Goal: Register for event/course

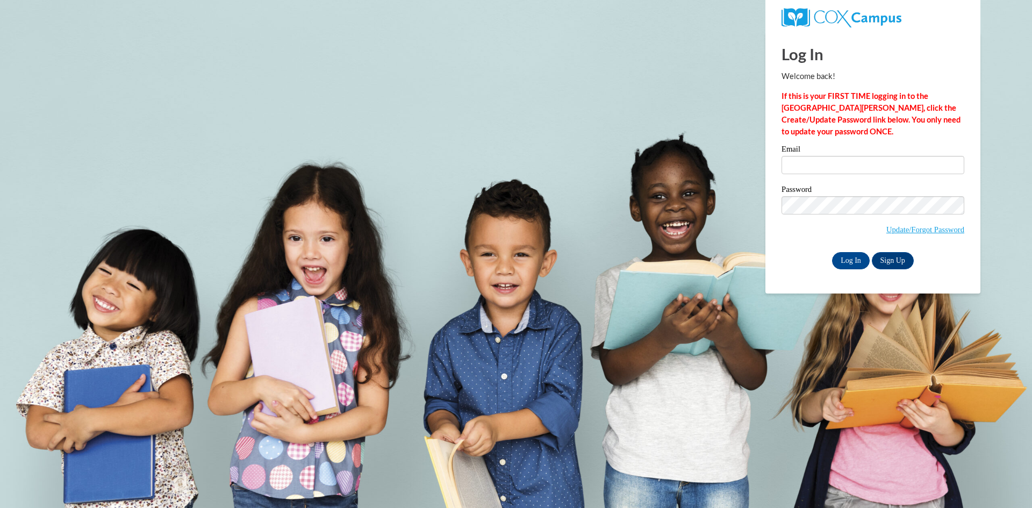
click at [815, 167] on input "Email" at bounding box center [872, 165] width 183 height 18
click at [854, 264] on input "Log In" at bounding box center [851, 260] width 38 height 17
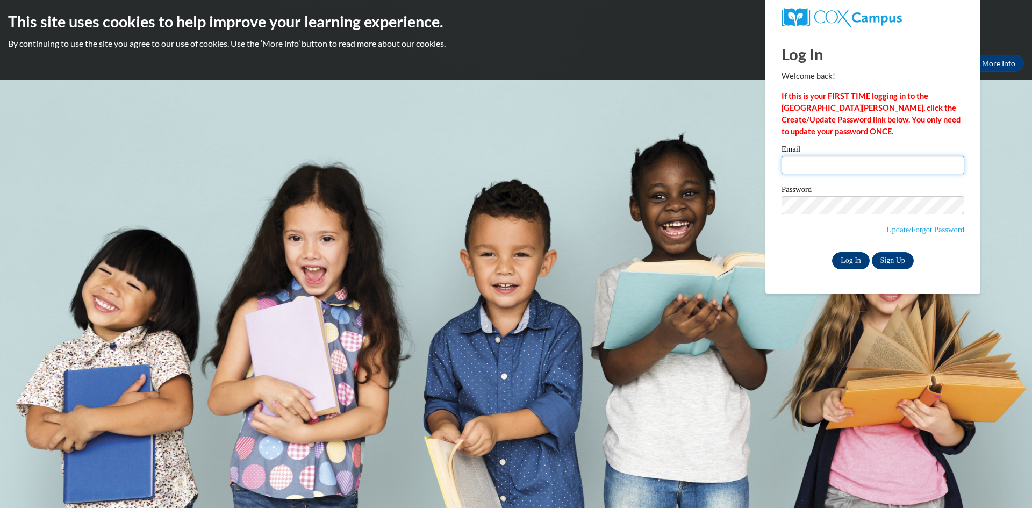
type input "bvillarreal@glcap.org"
click at [849, 262] on input "Log In" at bounding box center [851, 260] width 38 height 17
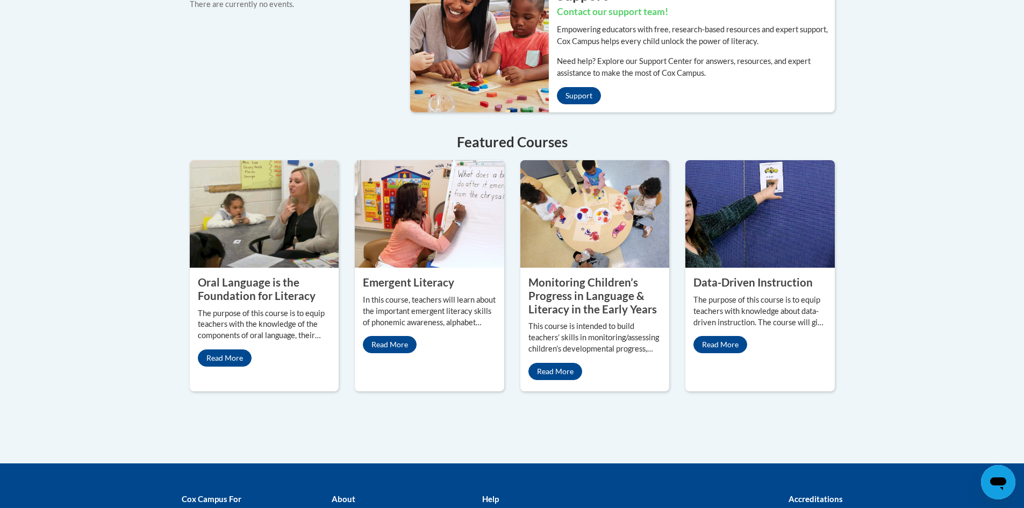
scroll to position [914, 0]
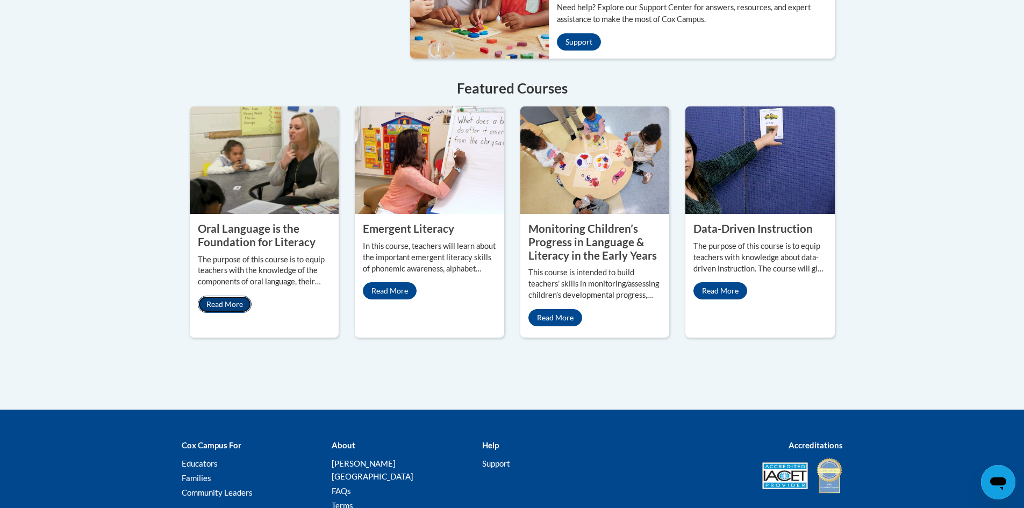
click at [228, 296] on link "Read More" at bounding box center [225, 304] width 54 height 17
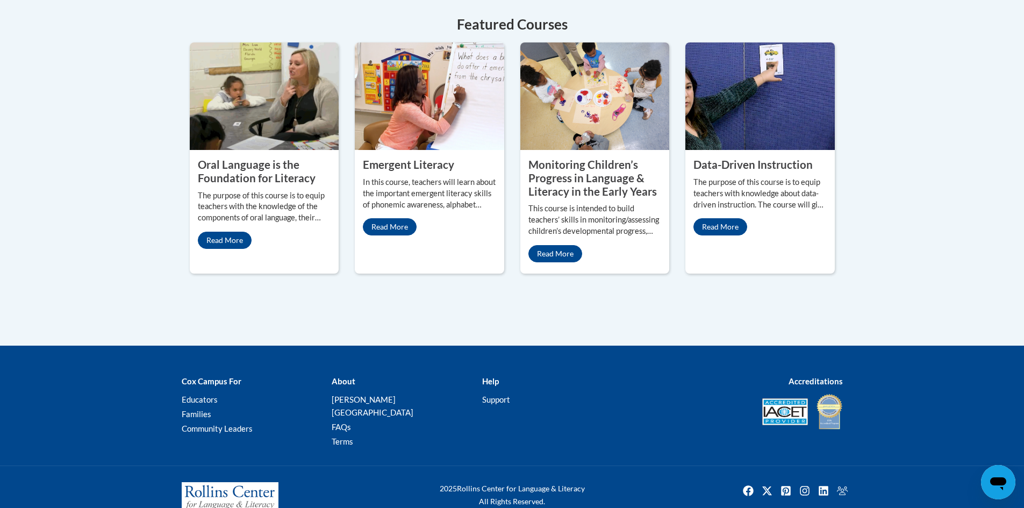
scroll to position [981, 0]
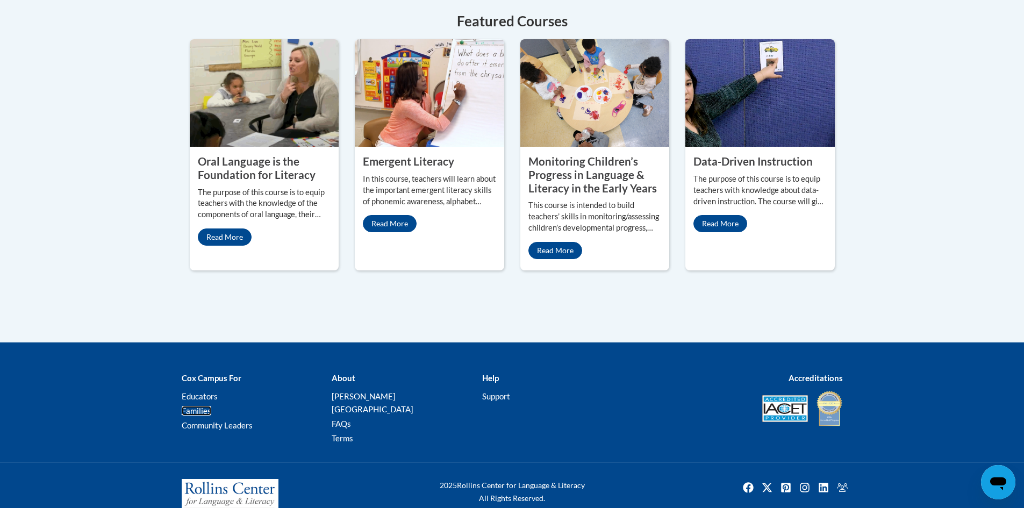
click at [204, 406] on link "Families" at bounding box center [197, 411] width 30 height 10
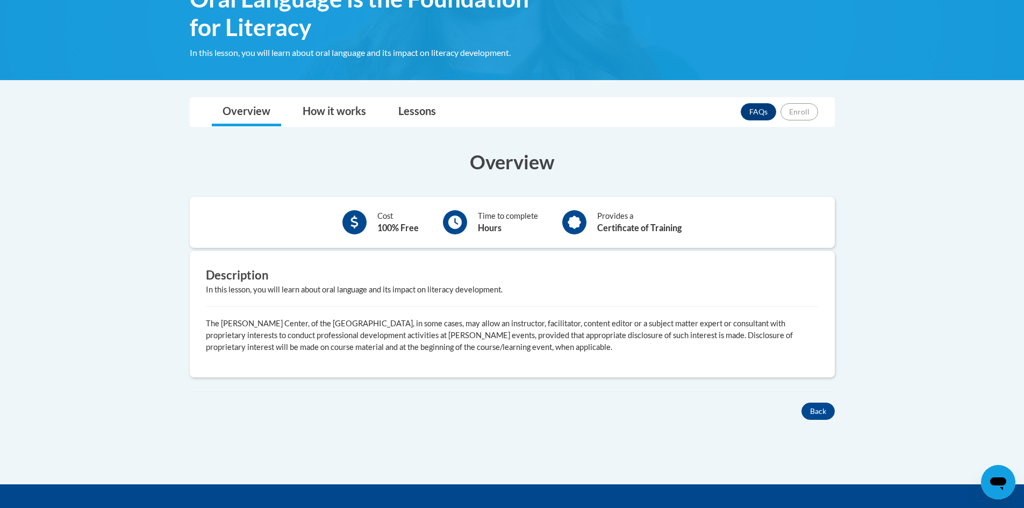
scroll to position [161, 0]
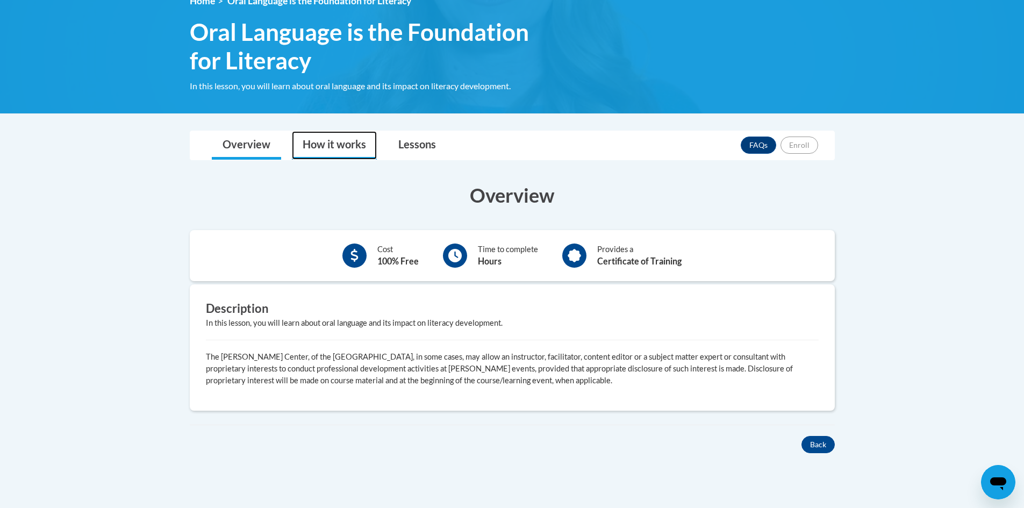
click at [362, 143] on link "How it works" at bounding box center [334, 145] width 85 height 28
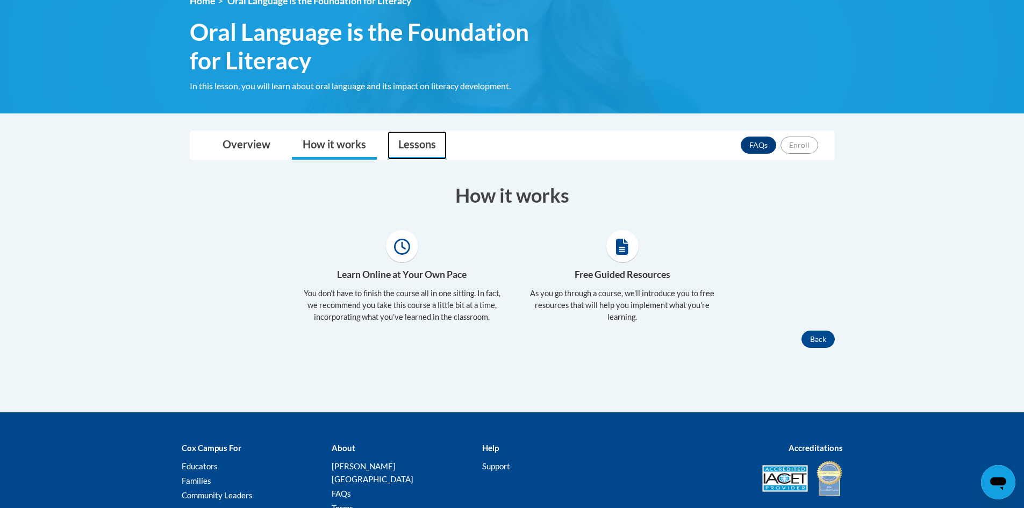
click at [421, 143] on link "Lessons" at bounding box center [416, 145] width 59 height 28
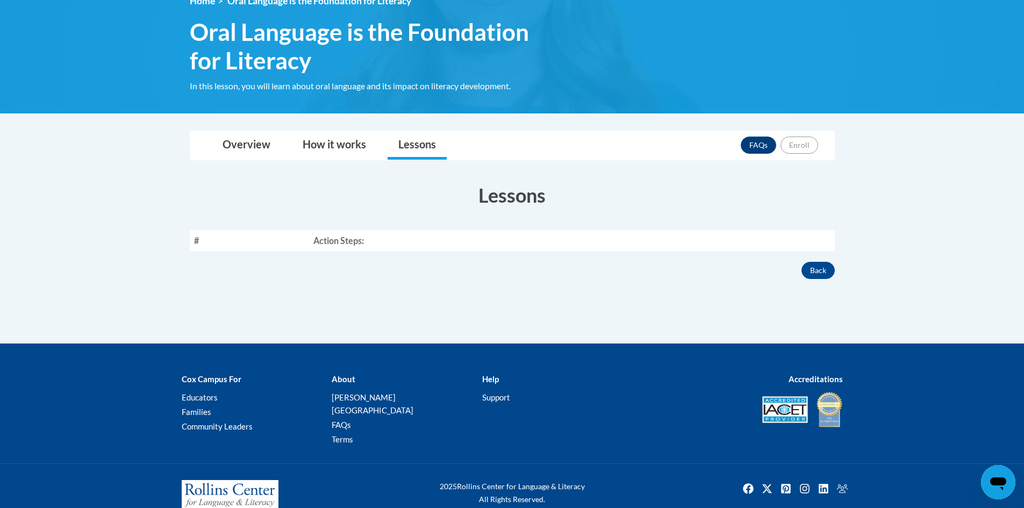
click at [364, 244] on th "Action Steps:" at bounding box center [572, 240] width 526 height 21
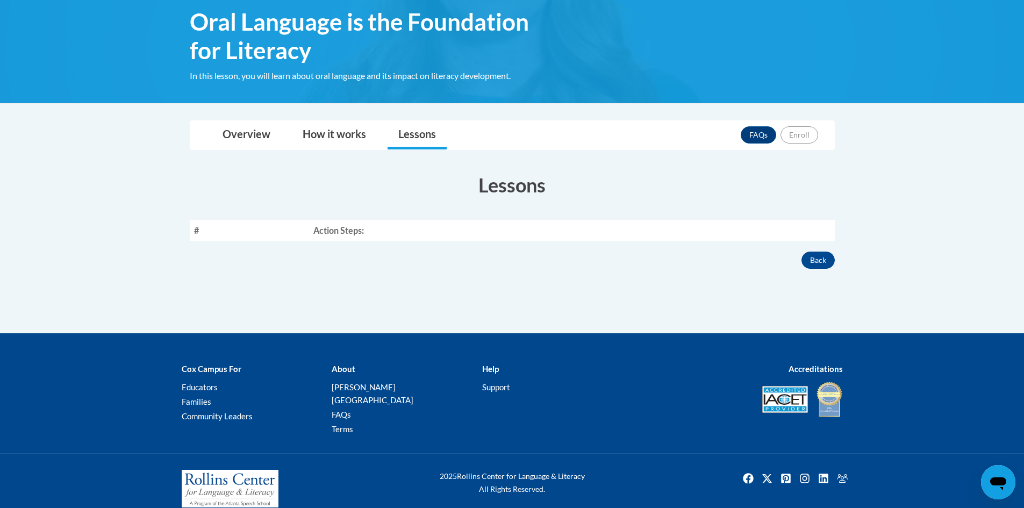
scroll to position [174, 0]
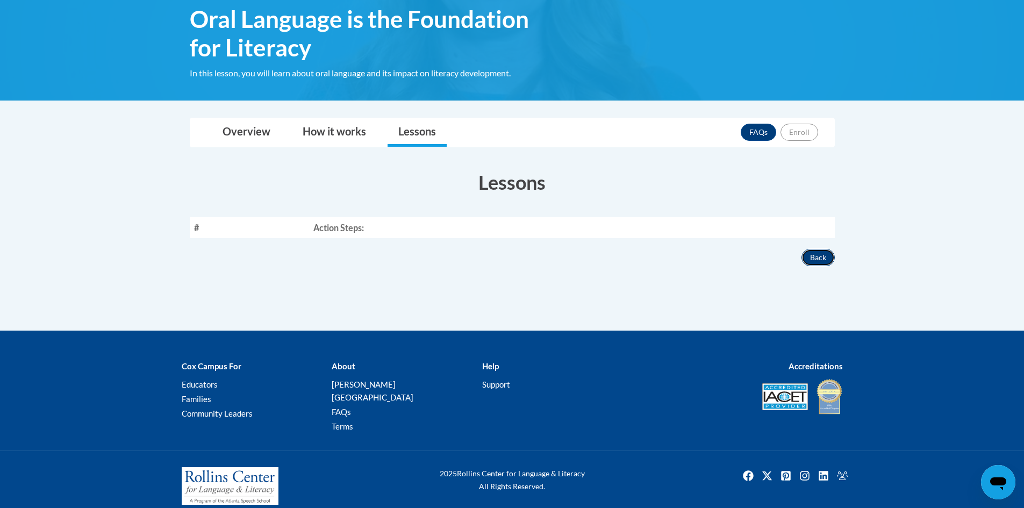
click at [811, 260] on button "Back" at bounding box center [817, 257] width 33 height 17
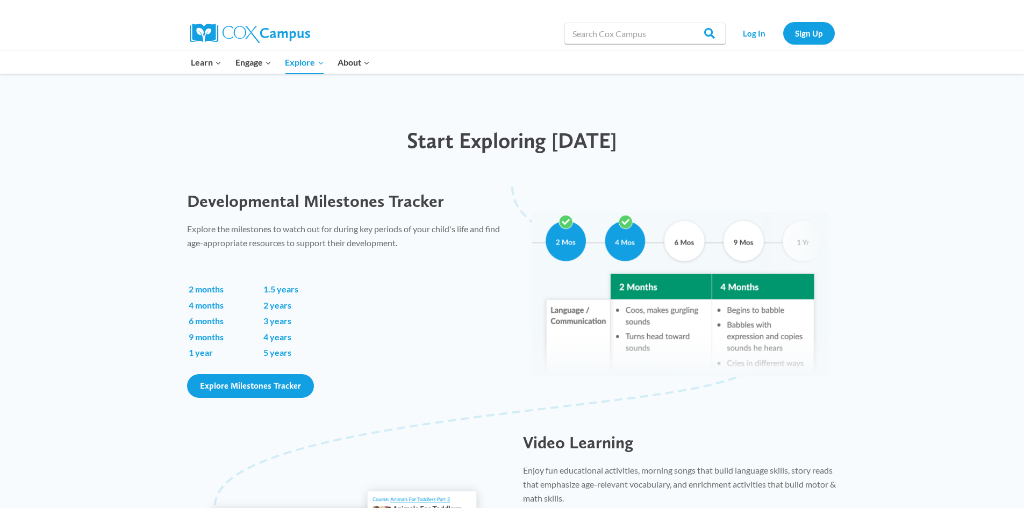
scroll to position [645, 0]
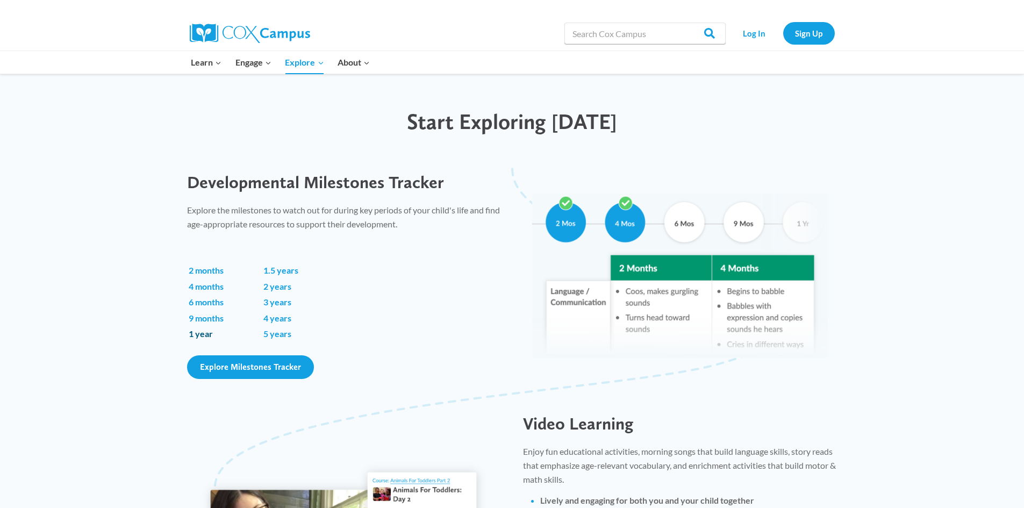
click at [202, 335] on link "1 year" at bounding box center [201, 333] width 24 height 10
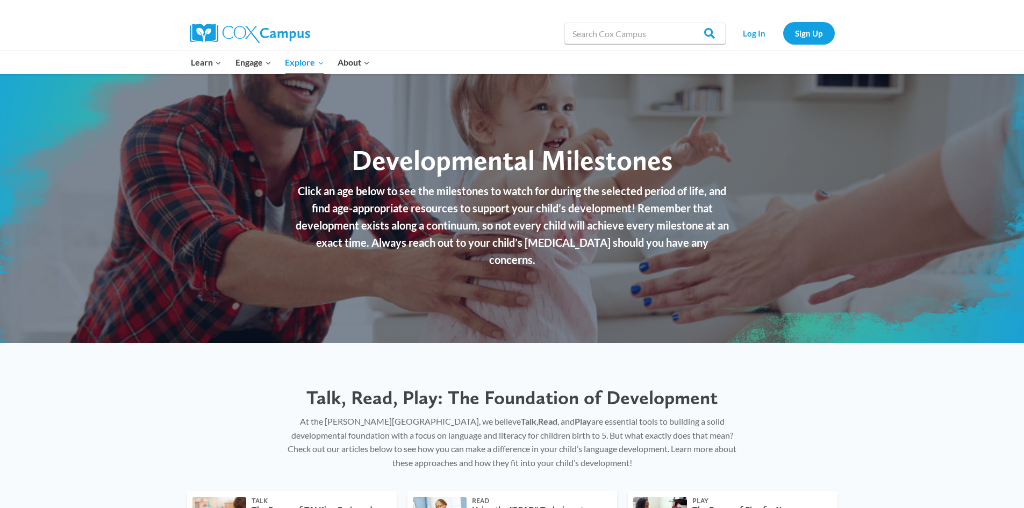
click at [210, 368] on div "Talk, Read, Play: The Foundation of Development At the Rollins Center, we belie…" at bounding box center [512, 417] width 1024 height 148
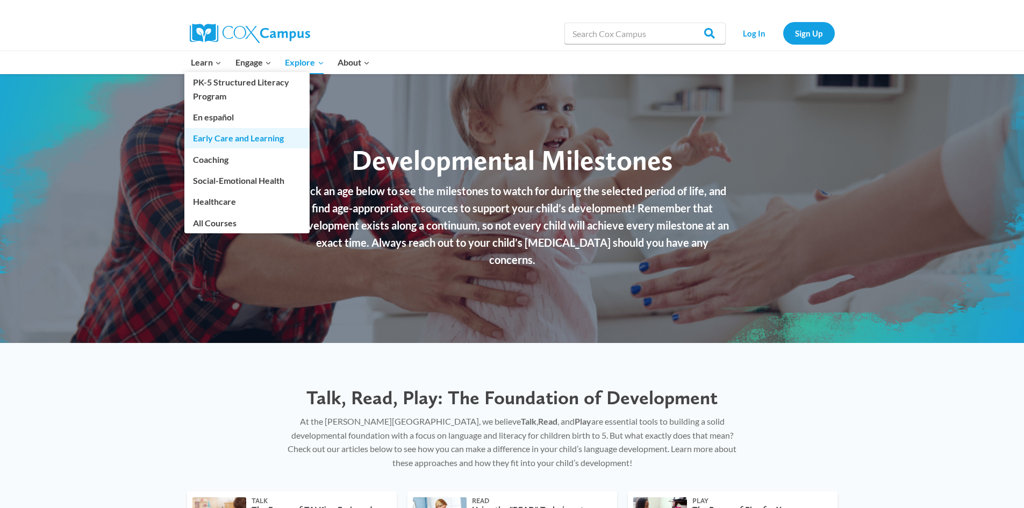
click at [201, 138] on link "Early Care and Learning" at bounding box center [246, 138] width 125 height 20
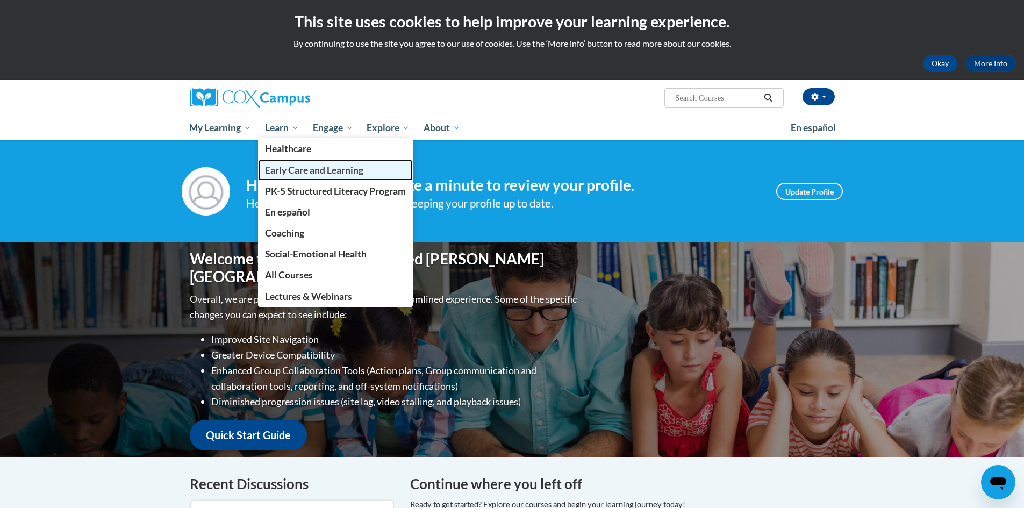
click at [302, 174] on span "Early Care and Learning" at bounding box center [314, 169] width 98 height 11
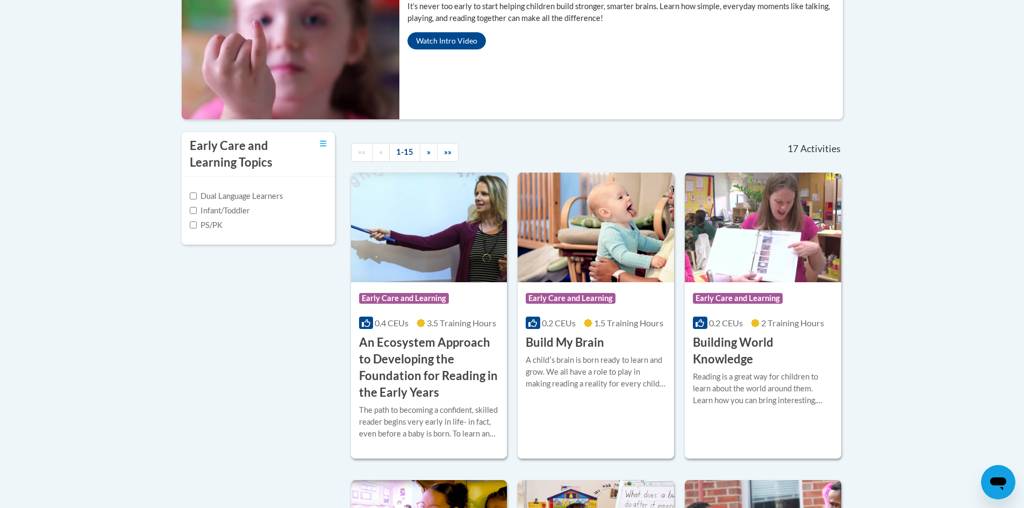
scroll to position [269, 0]
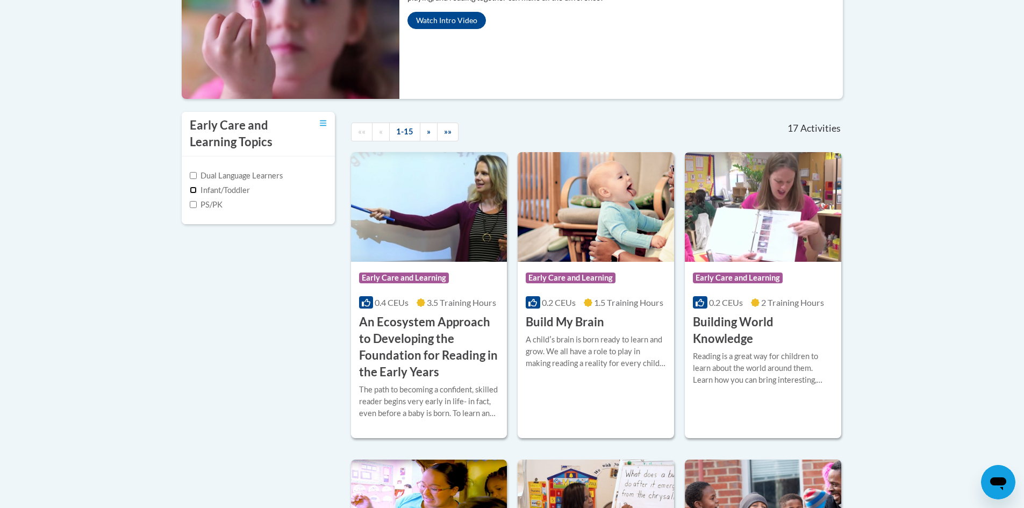
click at [193, 190] on input "Infant/Toddler" at bounding box center [193, 189] width 7 height 7
checkbox input "true"
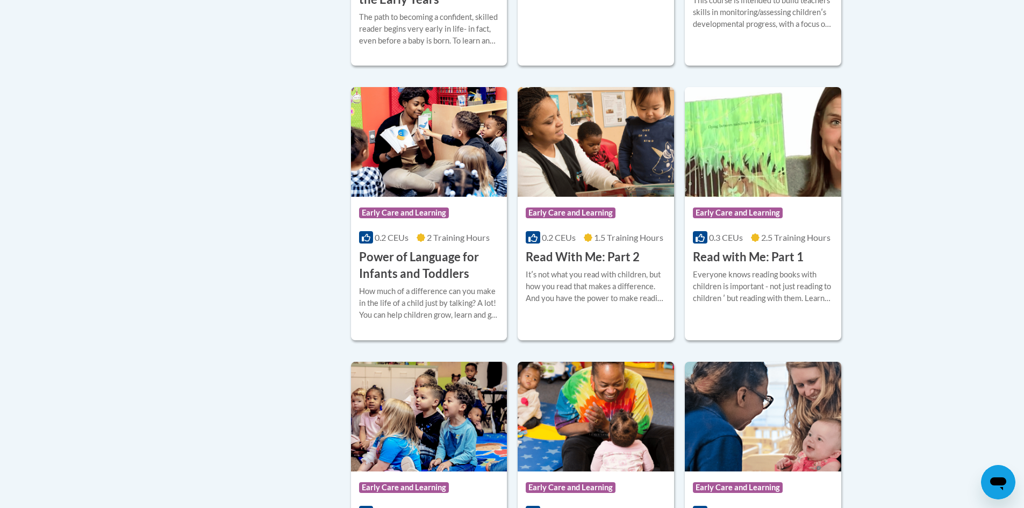
scroll to position [645, 0]
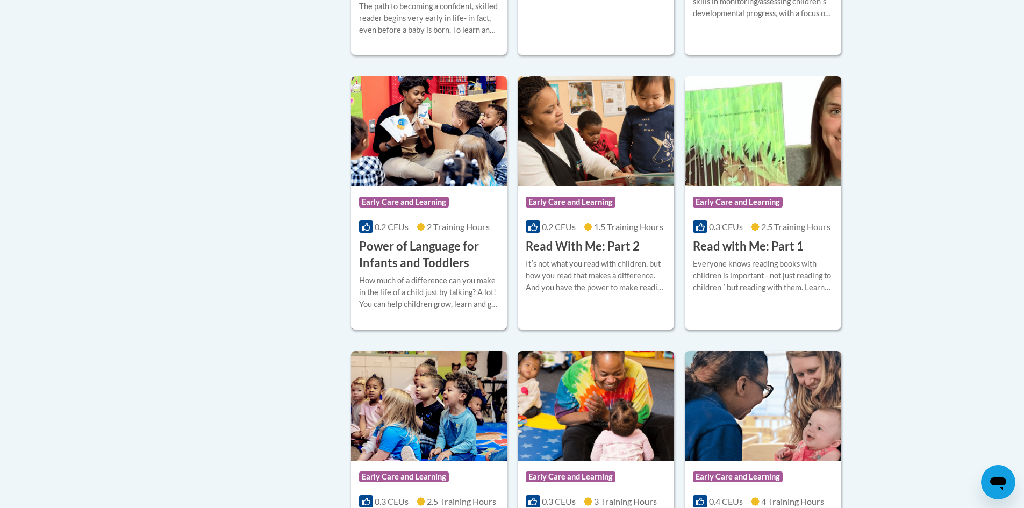
click at [387, 249] on h3 "Power of Language for Infants and Toddlers" at bounding box center [429, 254] width 140 height 33
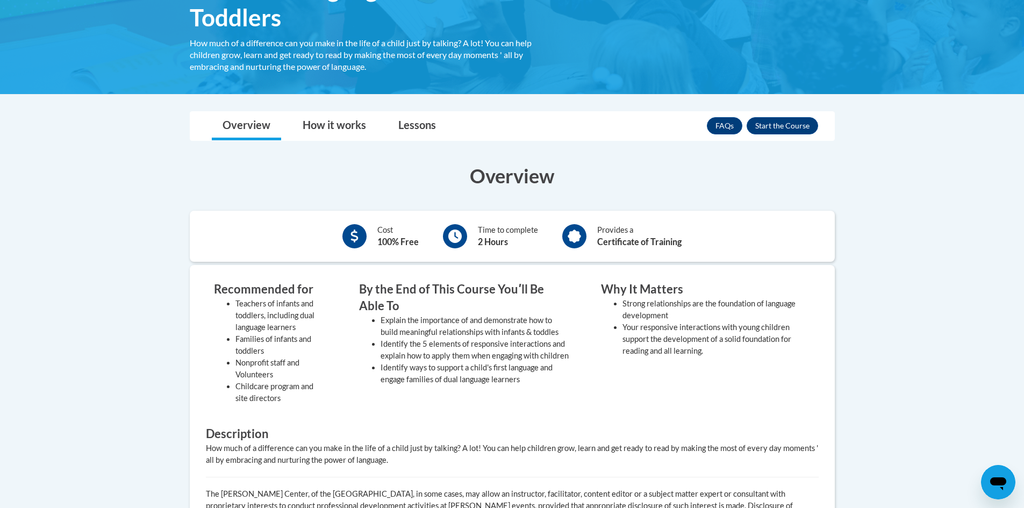
scroll to position [215, 0]
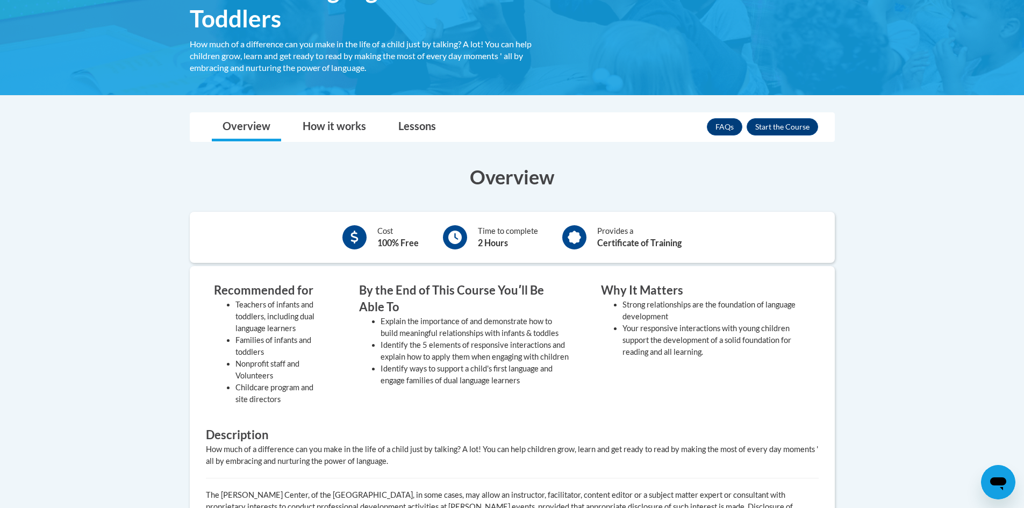
click at [363, 236] on div at bounding box center [354, 237] width 24 height 24
click at [627, 247] on b "Certificate of Training" at bounding box center [639, 243] width 84 height 10
click at [790, 130] on button "Enroll" at bounding box center [782, 126] width 71 height 17
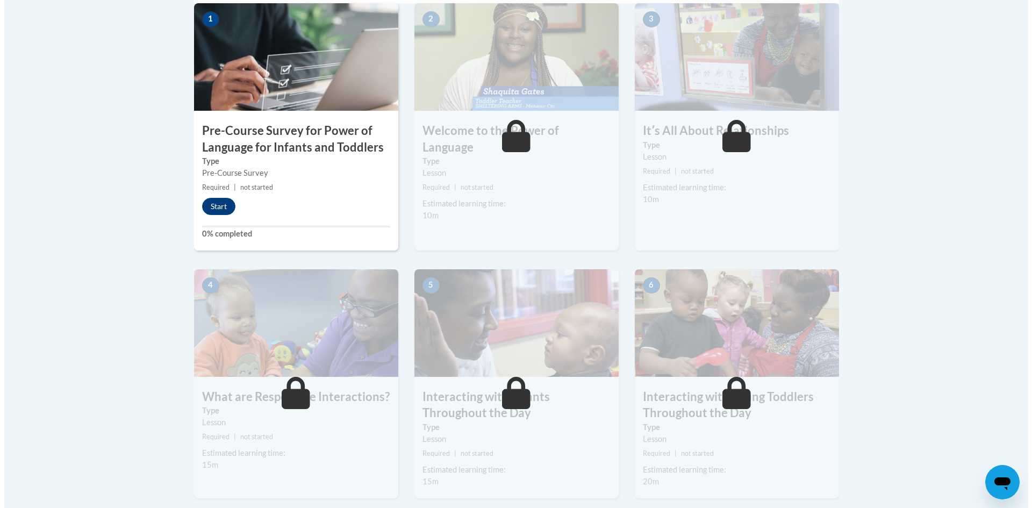
scroll to position [376, 0]
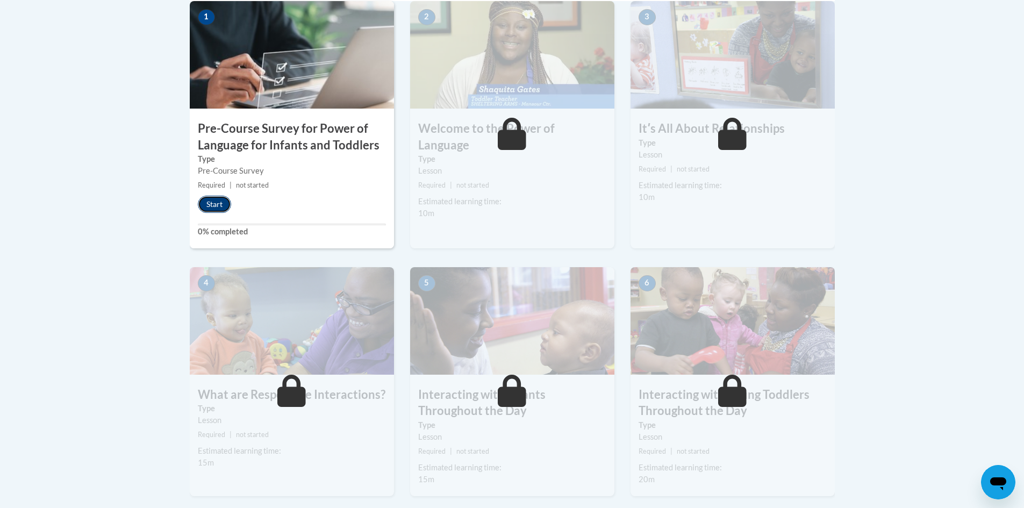
click at [224, 206] on button "Start" at bounding box center [214, 204] width 33 height 17
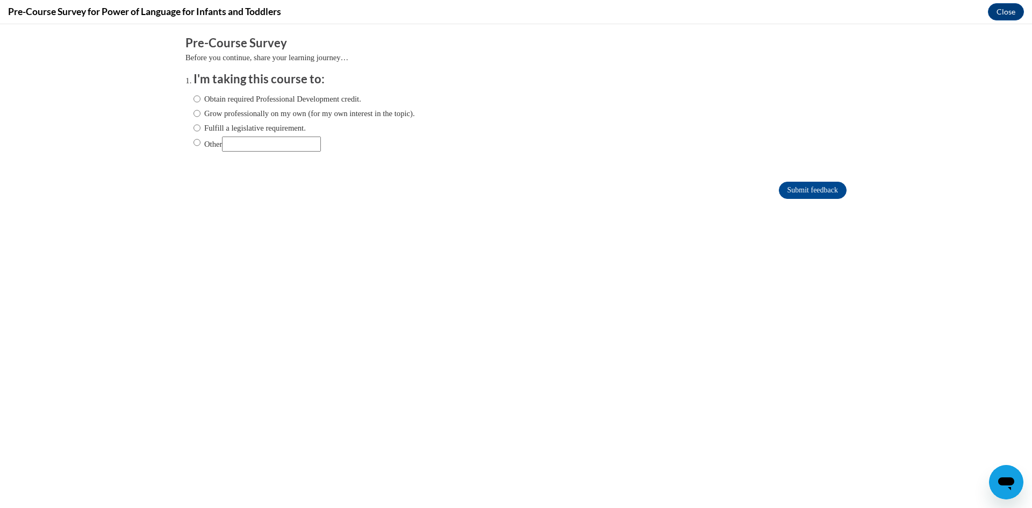
scroll to position [0, 0]
click at [193, 98] on input "Obtain required Professional Development credit." at bounding box center [196, 99] width 7 height 12
radio input "true"
click at [805, 190] on input "Submit feedback" at bounding box center [813, 190] width 68 height 17
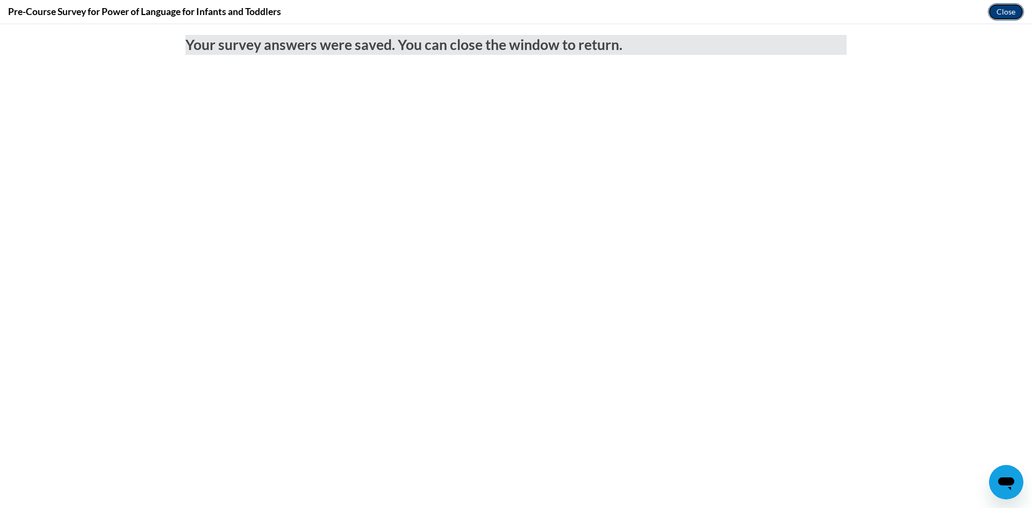
click at [1010, 13] on button "Close" at bounding box center [1006, 11] width 36 height 17
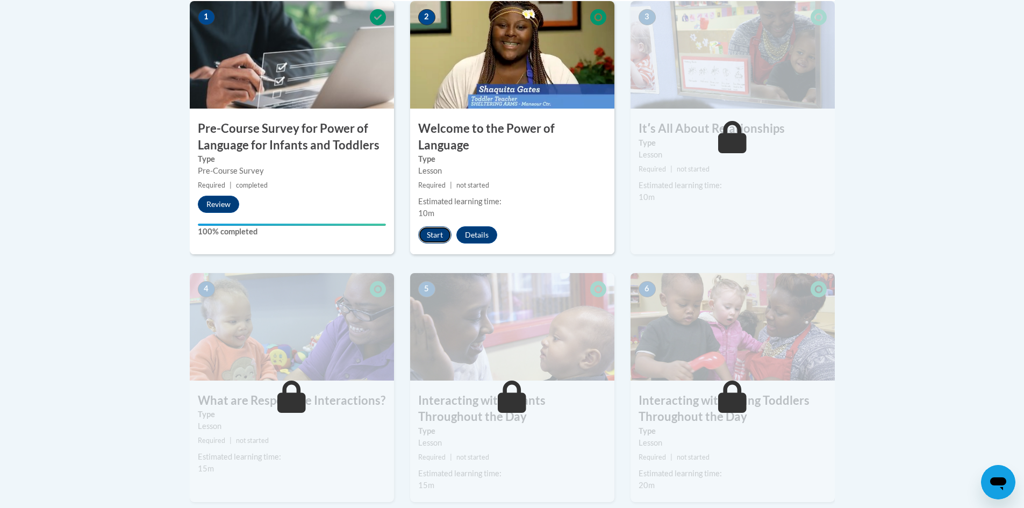
click at [432, 226] on button "Start" at bounding box center [434, 234] width 33 height 17
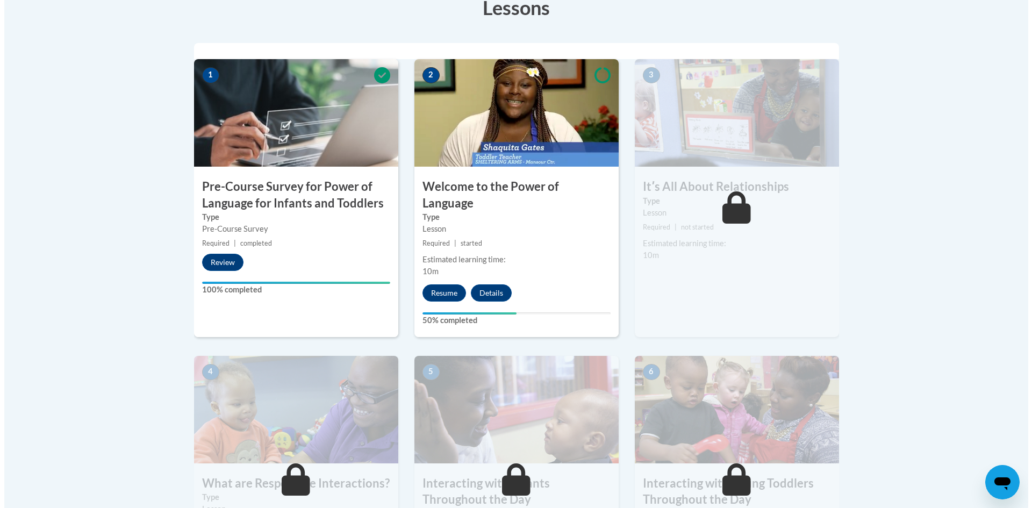
scroll to position [322, 0]
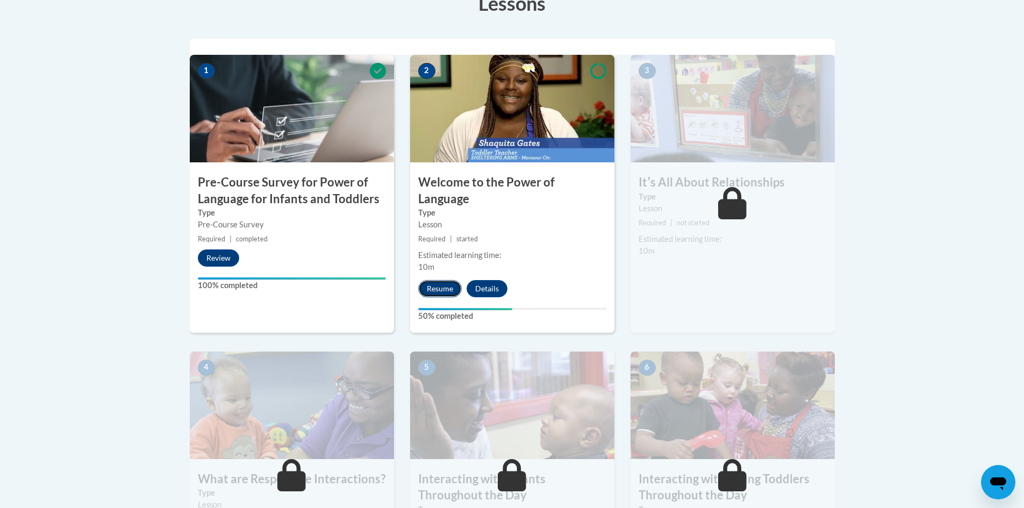
click at [440, 280] on button "Resume" at bounding box center [440, 288] width 44 height 17
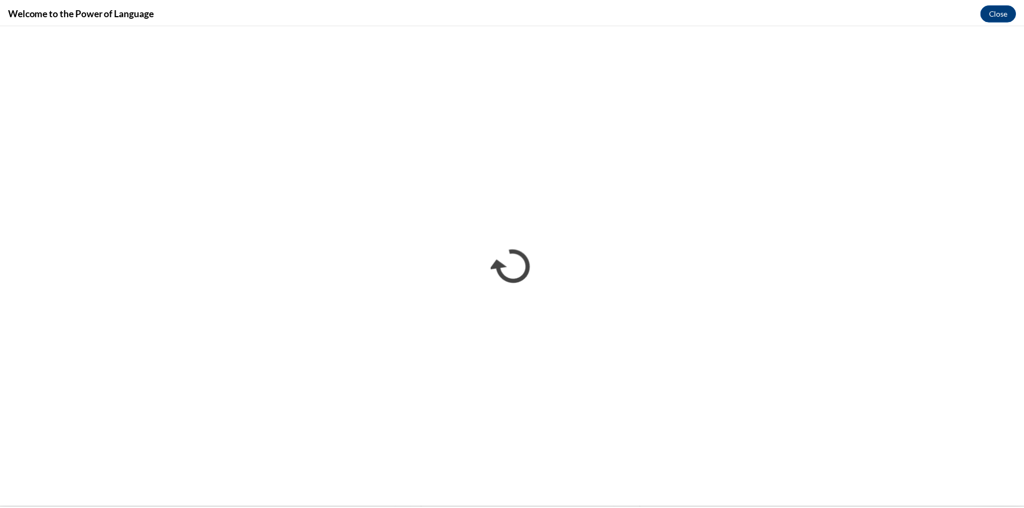
scroll to position [0, 0]
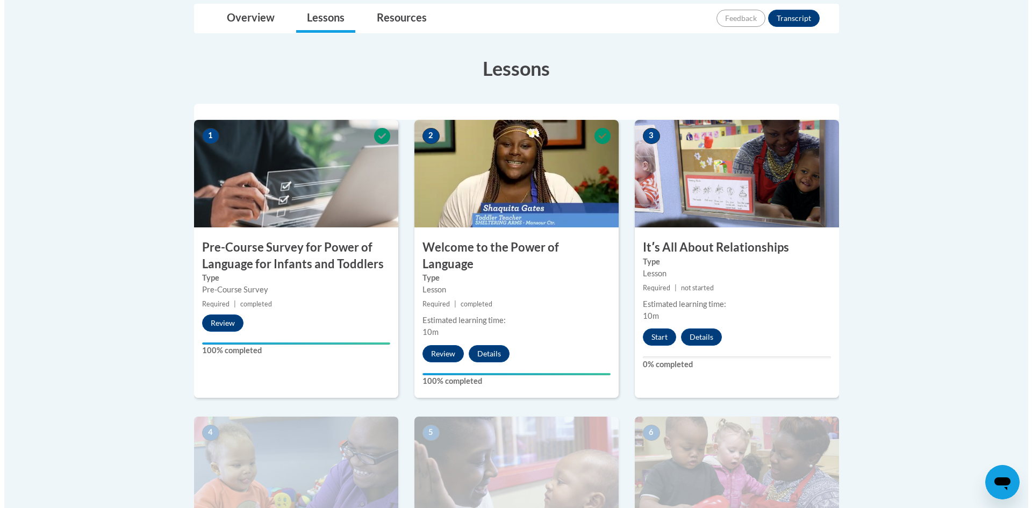
scroll to position [269, 0]
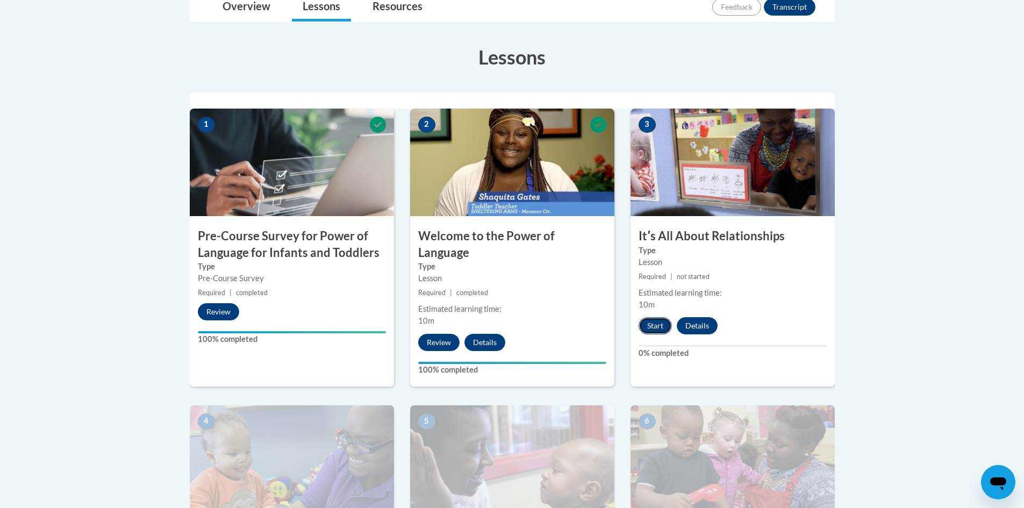
click at [650, 325] on button "Start" at bounding box center [654, 325] width 33 height 17
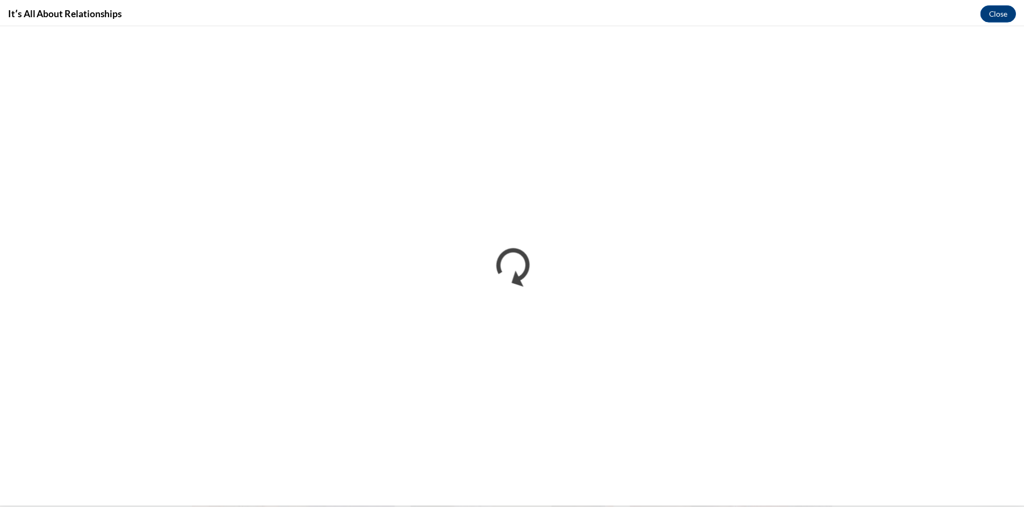
scroll to position [0, 0]
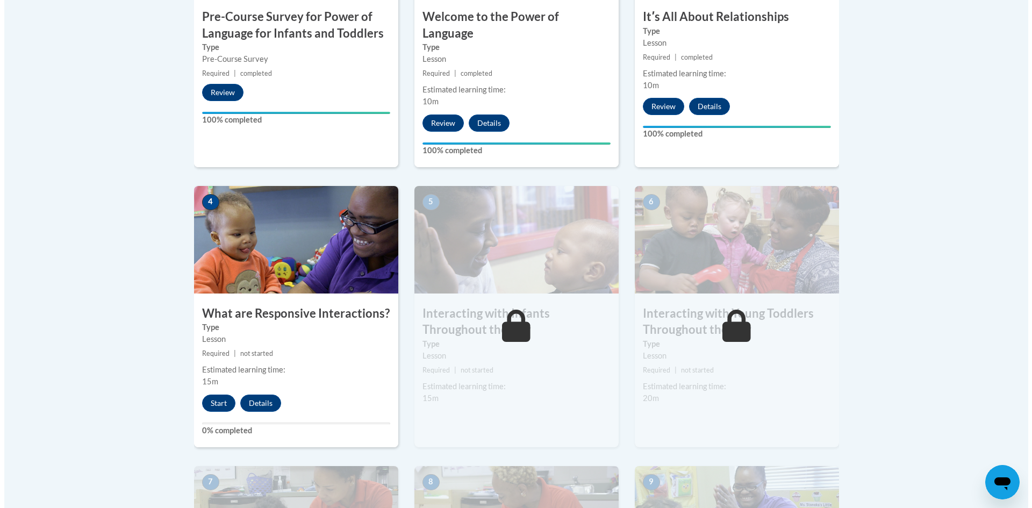
scroll to position [483, 0]
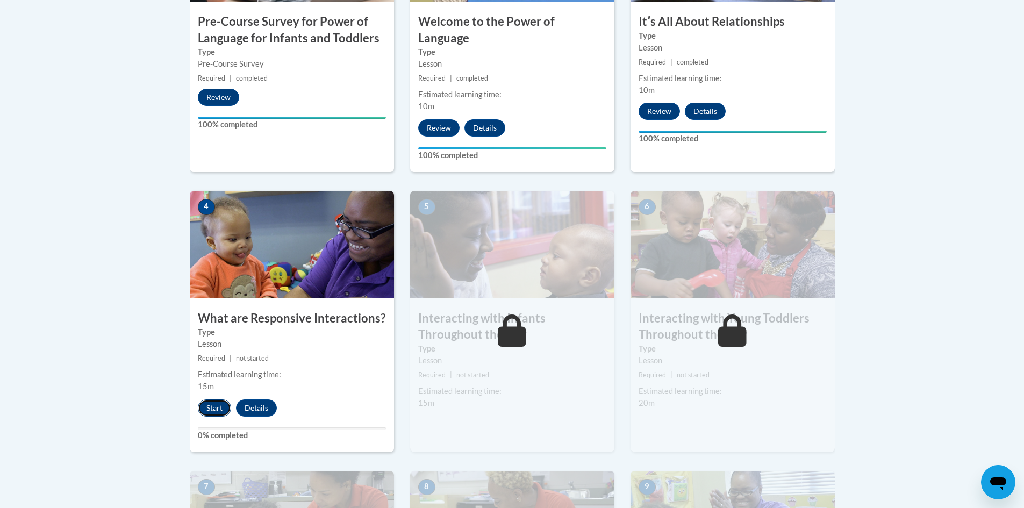
click at [209, 399] on button "Start" at bounding box center [214, 407] width 33 height 17
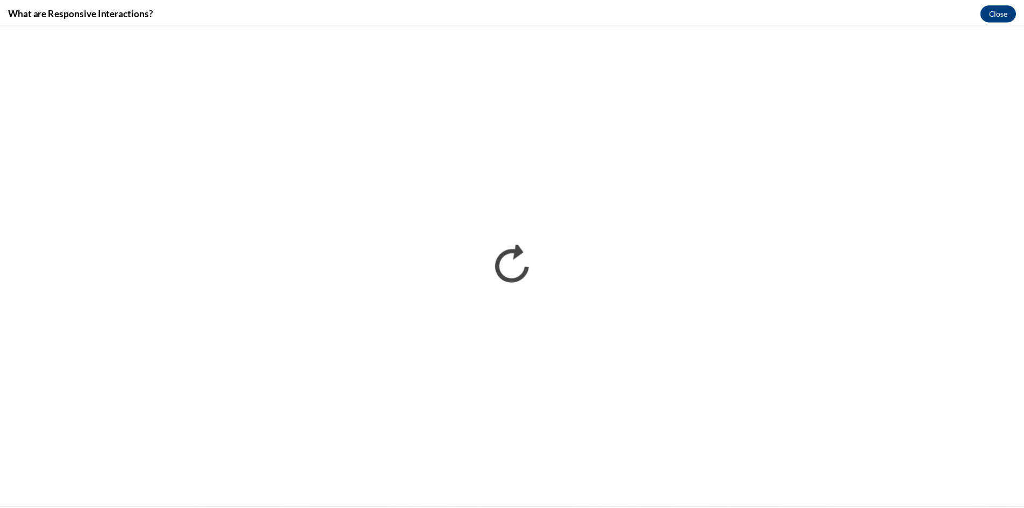
scroll to position [0, 0]
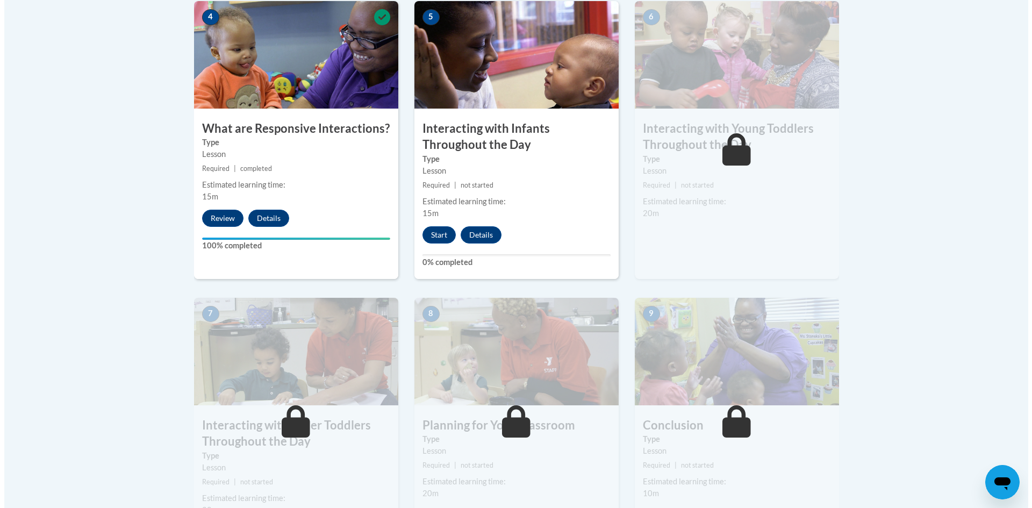
scroll to position [645, 0]
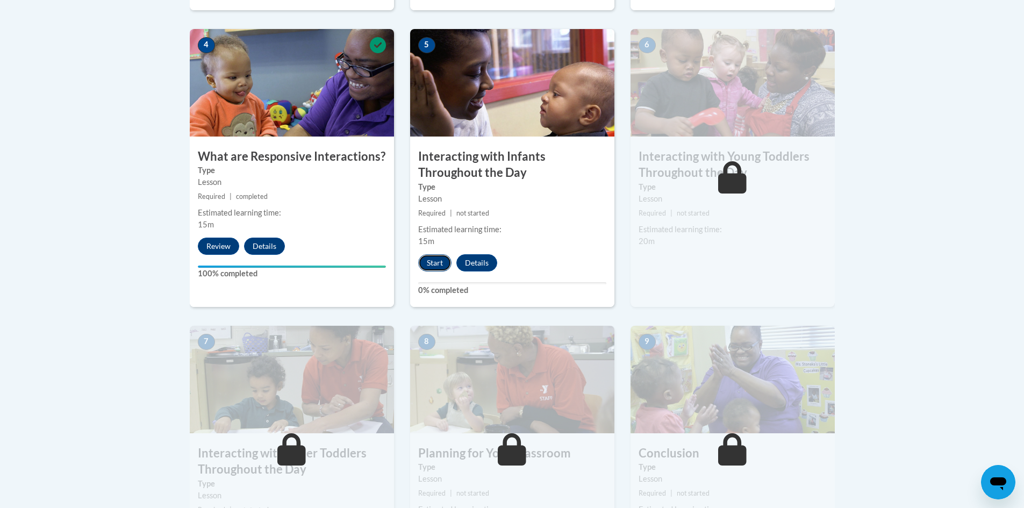
click at [435, 254] on button "Start" at bounding box center [434, 262] width 33 height 17
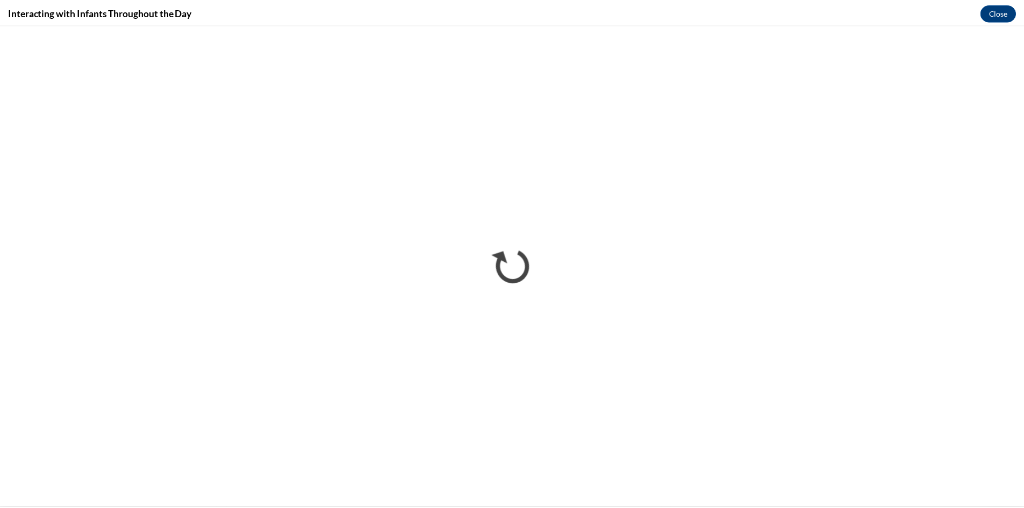
scroll to position [0, 0]
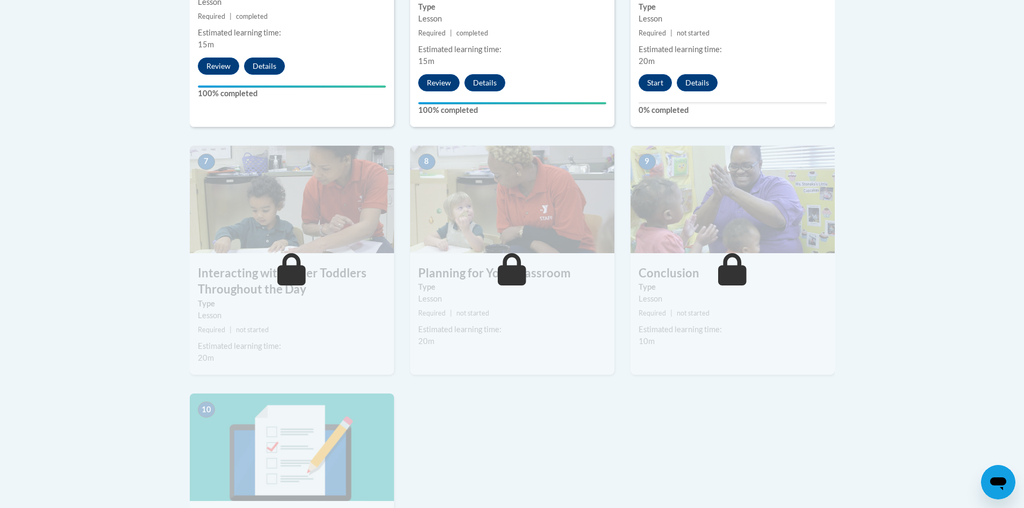
scroll to position [806, 0]
